Goal: Task Accomplishment & Management: Manage account settings

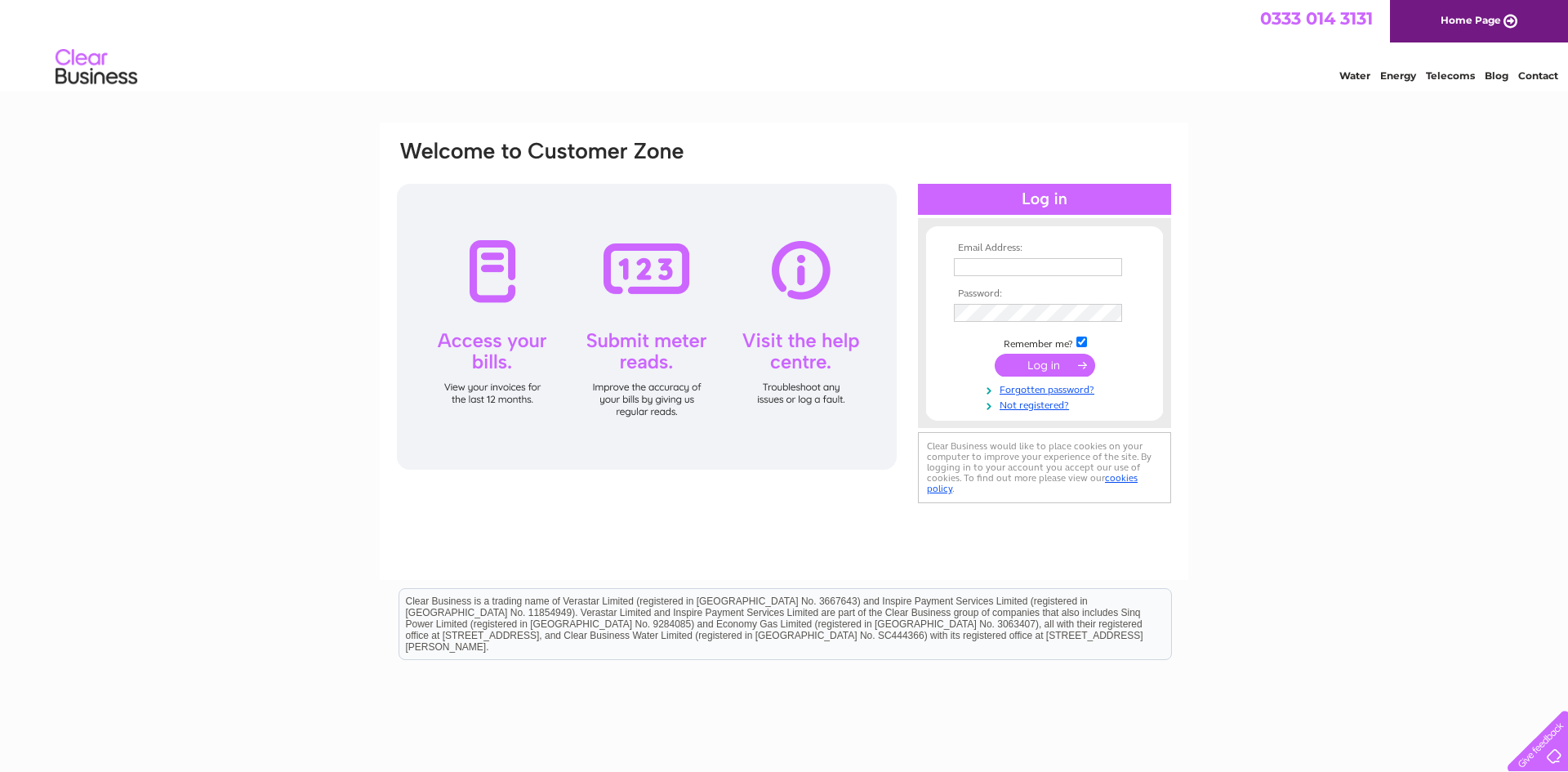
type input "[EMAIL_ADDRESS][DOMAIN_NAME]"
click at [1030, 370] on input "submit" at bounding box center [1044, 365] width 101 height 23
click at [1049, 362] on input "submit" at bounding box center [1044, 365] width 101 height 23
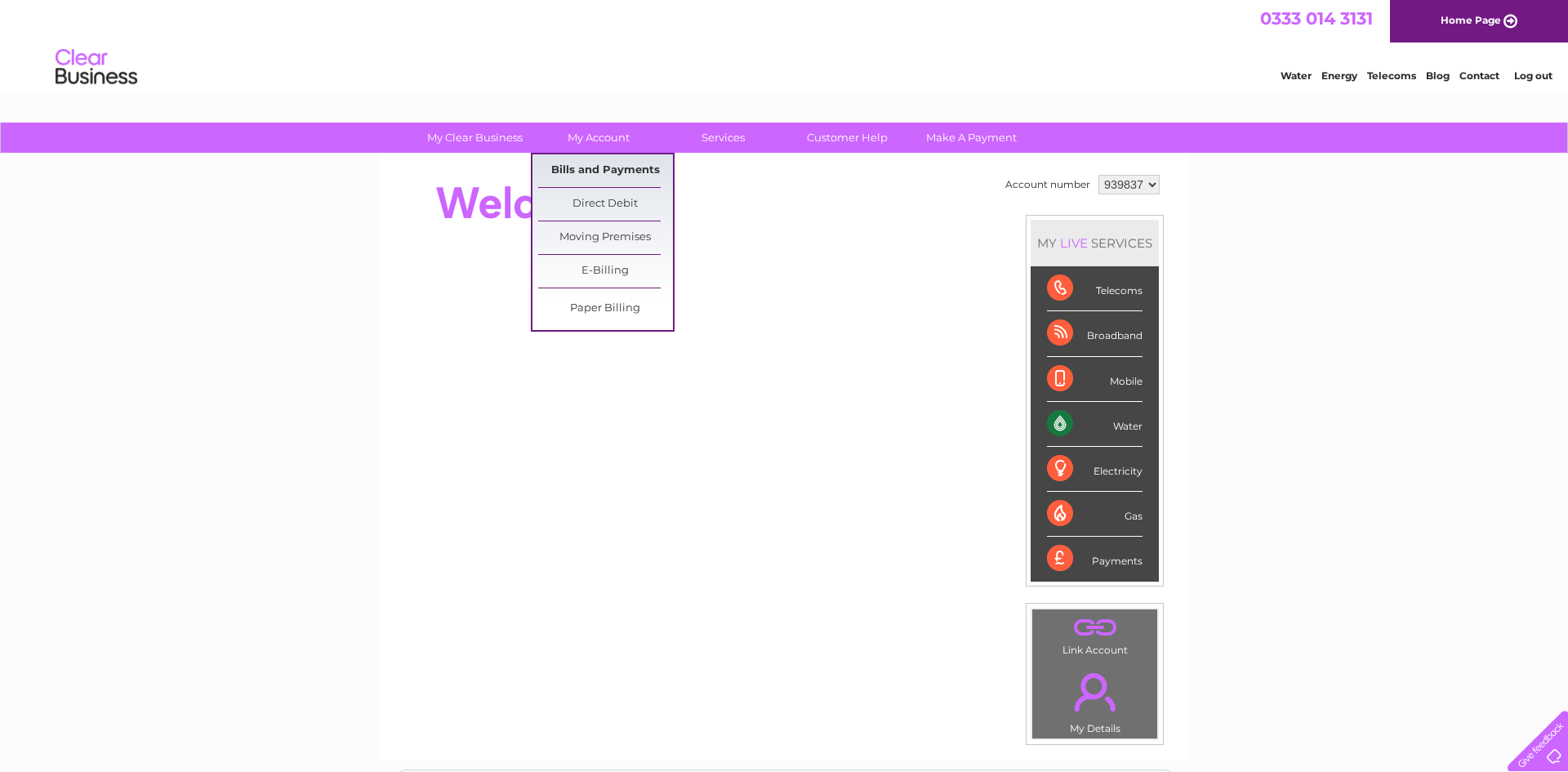
click at [593, 165] on link "Bills and Payments" at bounding box center [606, 171] width 135 height 33
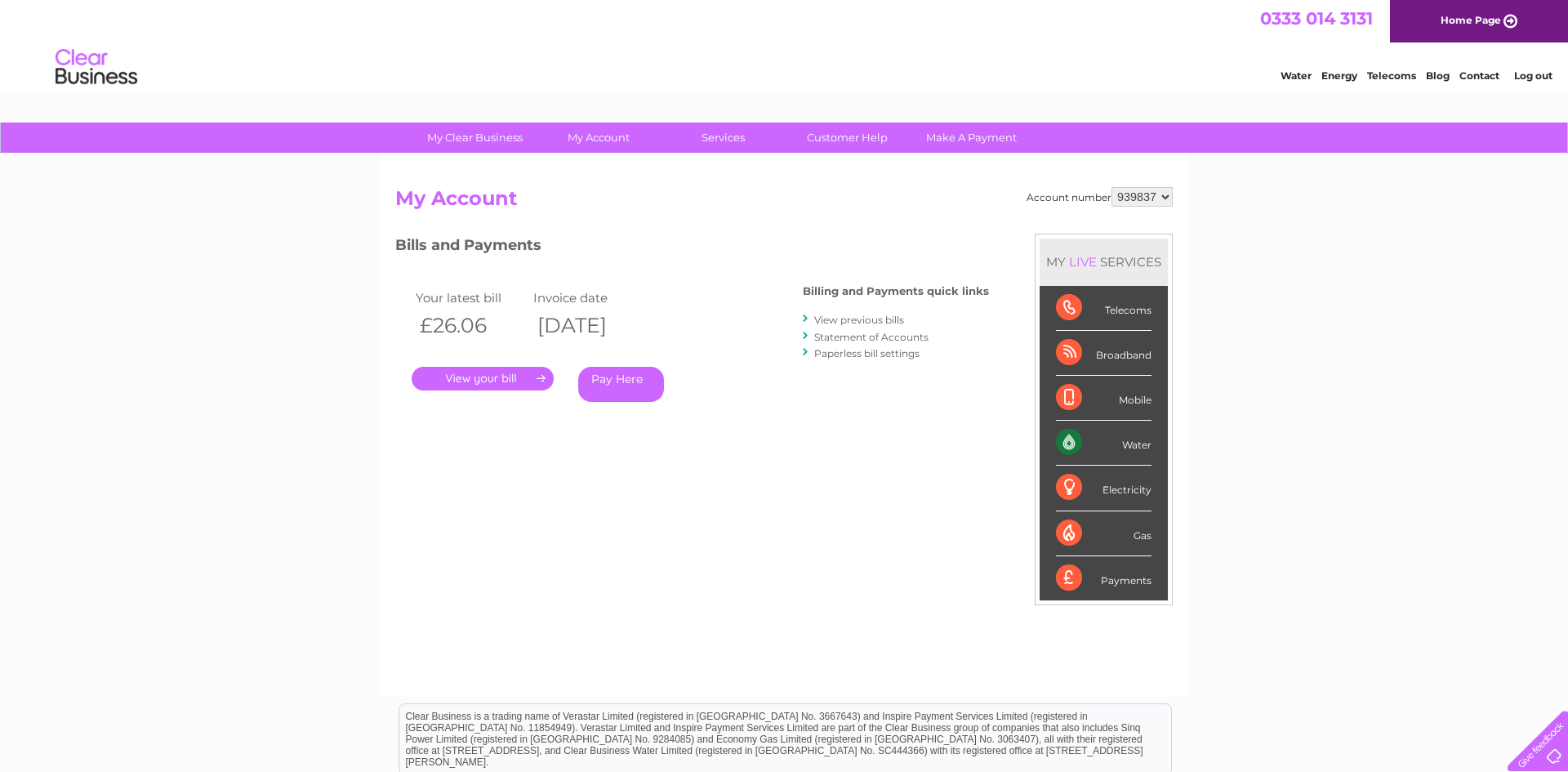
click at [484, 382] on link "." at bounding box center [483, 378] width 142 height 24
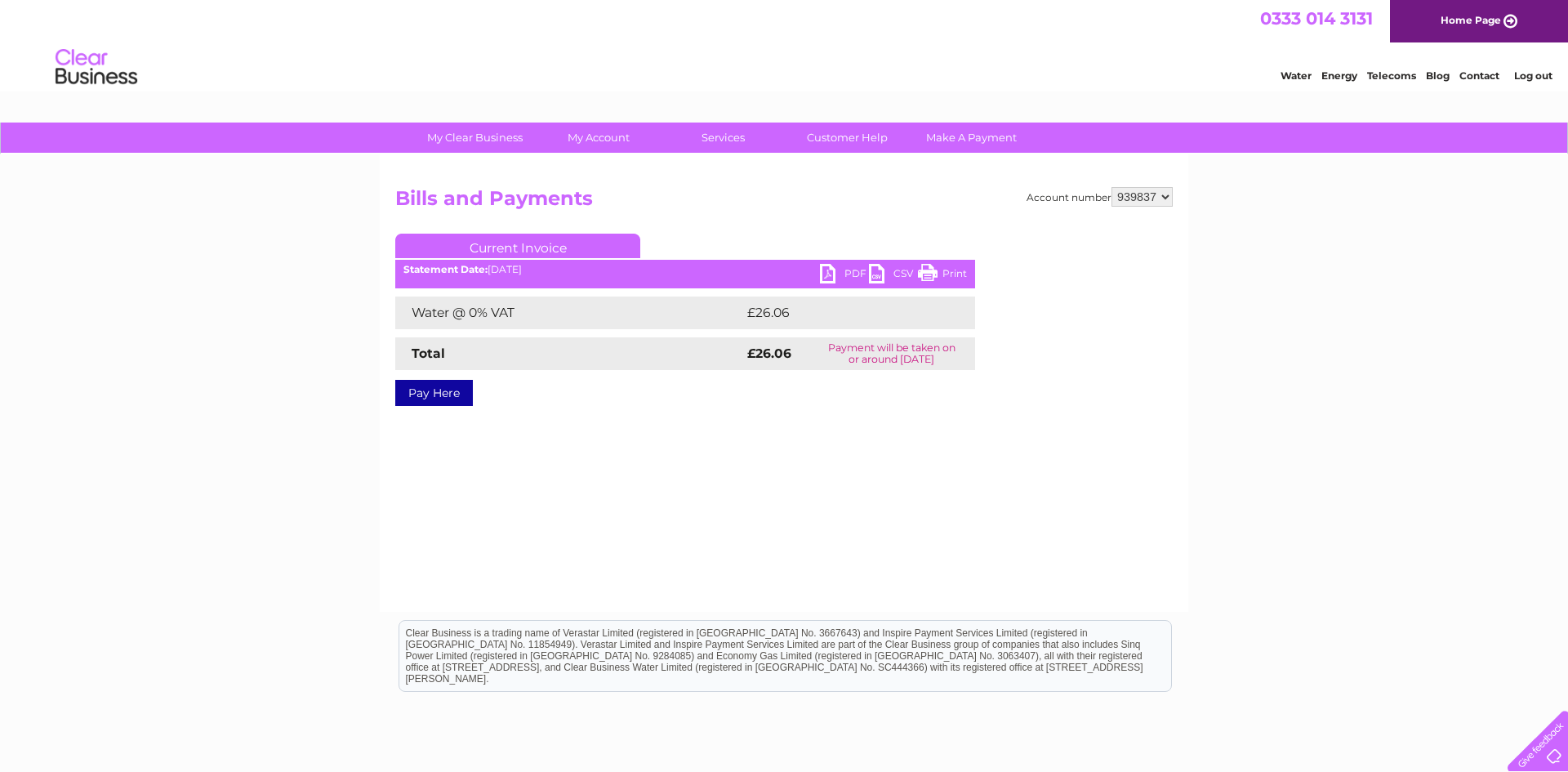
click at [827, 273] on link "PDF" at bounding box center [845, 275] width 49 height 24
